Goal: Task Accomplishment & Management: Complete application form

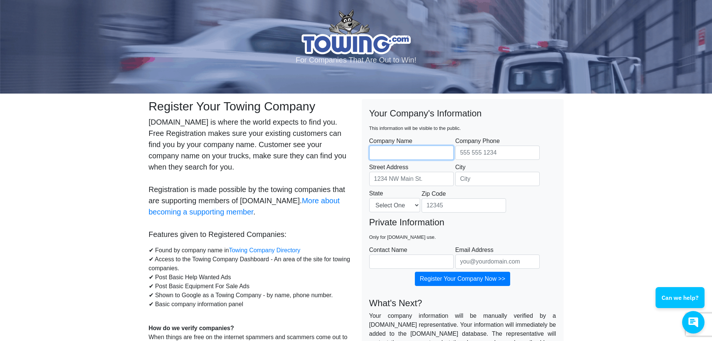
click at [387, 151] on input "Company Name" at bounding box center [411, 152] width 85 height 14
paste input "[US_STATE] Commercial Tire"
type input "[US_STATE] Commercial Tire"
click at [455, 150] on input "Company Phone" at bounding box center [497, 152] width 85 height 14
paste input "[PHONE_NUMBER]"
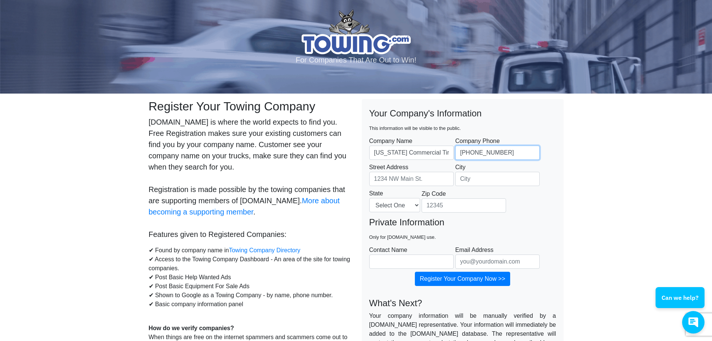
type input "[PHONE_NUMBER]"
click at [394, 180] on input "Street Address" at bounding box center [411, 179] width 85 height 14
click at [395, 181] on input "Street Address" at bounding box center [411, 179] width 85 height 14
paste input "[STREET_ADDRESS]"
type input "[STREET_ADDRESS]"
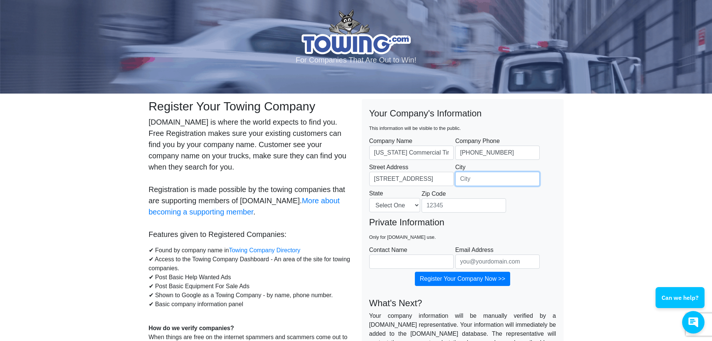
click at [469, 179] on input "City" at bounding box center [497, 179] width 85 height 14
paste input "[PERSON_NAME]"
type input "[PERSON_NAME]"
click at [391, 208] on select "Select One [US_STATE] [US_STATE] [US_STATE] [US_STATE] [US_STATE] [US_STATE] [U…" at bounding box center [394, 205] width 51 height 14
select select "[GEOGRAPHIC_DATA]"
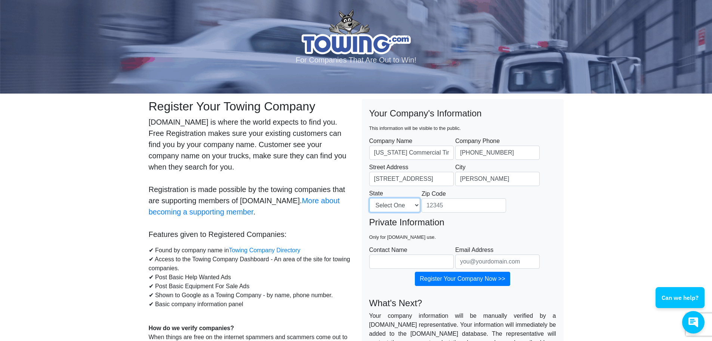
click at [369, 198] on select "Select One [US_STATE] [US_STATE] [US_STATE] [US_STATE] [US_STATE] [US_STATE] [U…" at bounding box center [394, 205] width 51 height 14
click at [461, 198] on label "Zip Code" at bounding box center [464, 200] width 85 height 23
click at [461, 198] on input "Zip Code" at bounding box center [464, 205] width 85 height 14
paste input "75141"
type input "75141"
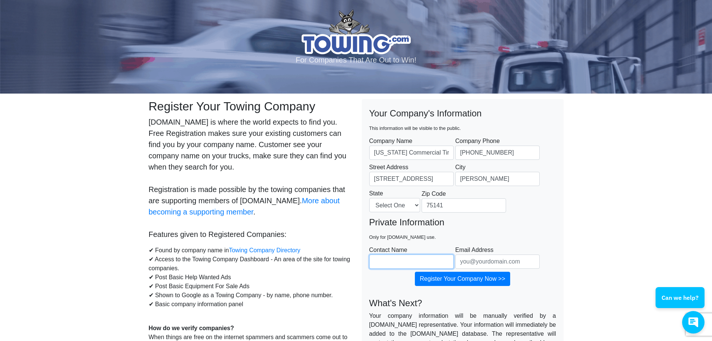
click at [408, 266] on input "Contact Name" at bounding box center [411, 261] width 85 height 14
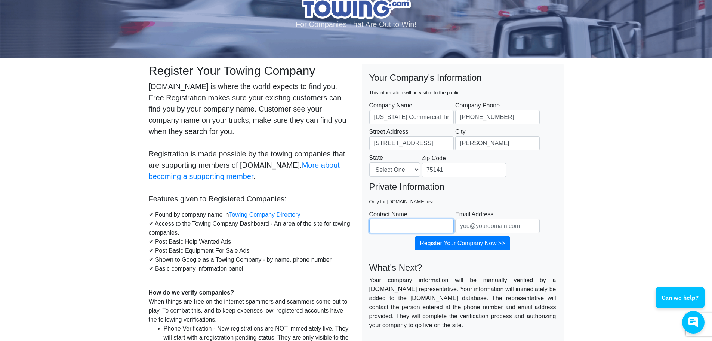
scroll to position [37, 0]
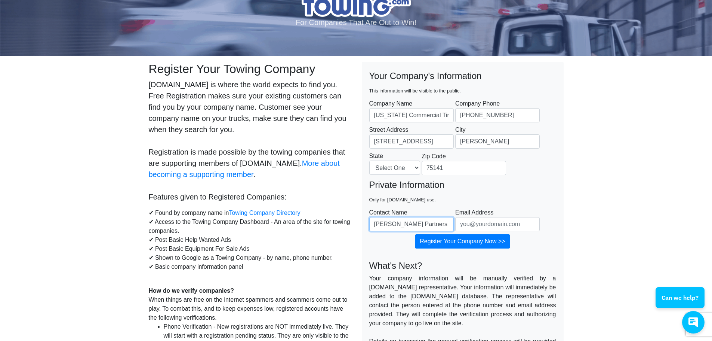
type input "John Partners"
click at [459, 224] on input "Email Address" at bounding box center [497, 224] width 85 height 14
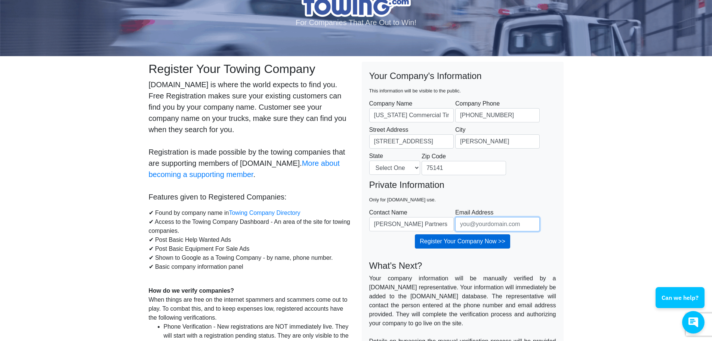
paste input "nap-tct-hutchins@treadpartners.com"
type input "nap-tct-hutchins@treadpartners.com"
click at [454, 241] on input "Register Your Company Now >>" at bounding box center [462, 241] width 95 height 14
